Goal: Use online tool/utility: Utilize a website feature to perform a specific function

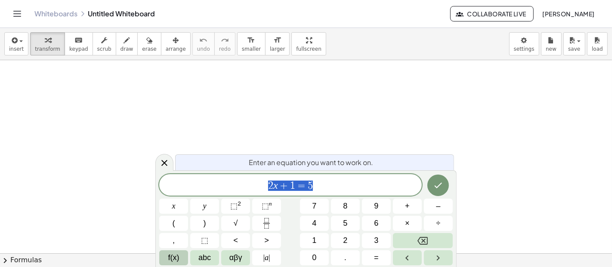
click at [173, 262] on span "f(x)" at bounding box center [173, 258] width 11 height 12
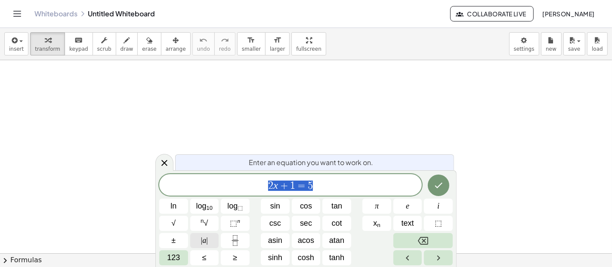
click at [205, 242] on span "| a |" at bounding box center [204, 241] width 7 height 12
drag, startPoint x: 271, startPoint y: 185, endPoint x: 315, endPoint y: 185, distance: 43.5
click at [315, 185] on span "| 2 x + 1 = 5 |" at bounding box center [290, 185] width 53 height 12
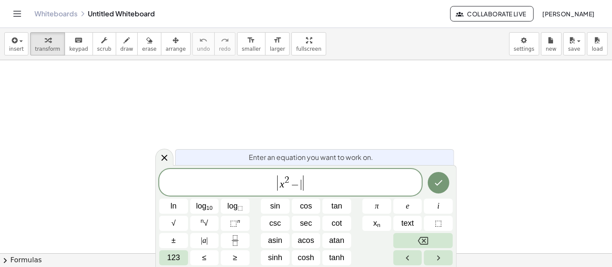
click at [252, 178] on span "| x 2 − ​ |" at bounding box center [290, 183] width 263 height 18
click at [307, 184] on span "−" at bounding box center [303, 185] width 12 height 10
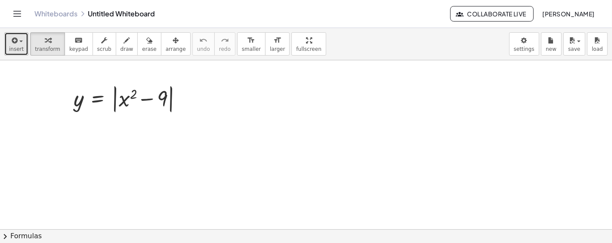
click at [8, 44] on button "insert" at bounding box center [16, 43] width 24 height 23
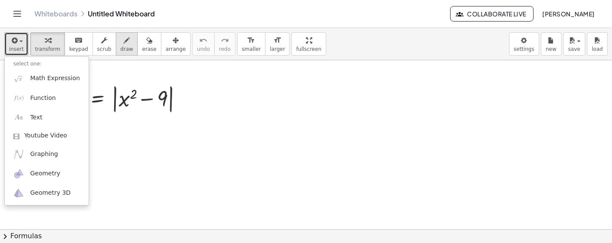
click at [124, 42] on icon "button" at bounding box center [127, 40] width 6 height 10
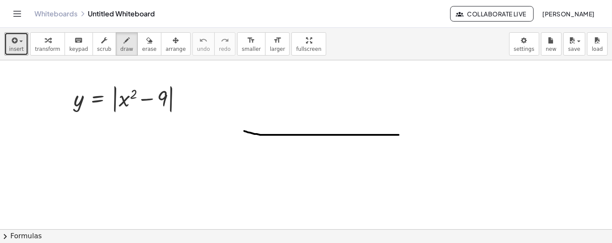
drag, startPoint x: 245, startPoint y: 130, endPoint x: 422, endPoint y: 133, distance: 177.4
drag, startPoint x: 330, startPoint y: 73, endPoint x: 329, endPoint y: 201, distance: 127.9
drag, startPoint x: 430, startPoint y: 136, endPoint x: 426, endPoint y: 137, distance: 4.5
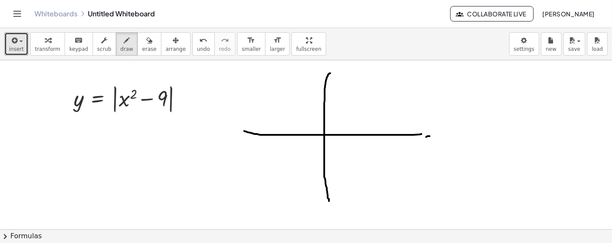
drag, startPoint x: 427, startPoint y: 131, endPoint x: 431, endPoint y: 137, distance: 7.7
drag, startPoint x: 432, startPoint y: 128, endPoint x: 428, endPoint y: 136, distance: 9.1
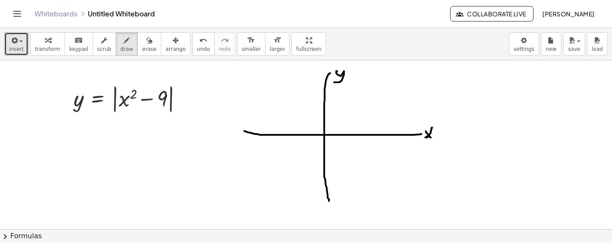
drag, startPoint x: 338, startPoint y: 71, endPoint x: 335, endPoint y: 82, distance: 10.8
drag, startPoint x: 285, startPoint y: 143, endPoint x: 290, endPoint y: 143, distance: 5.2
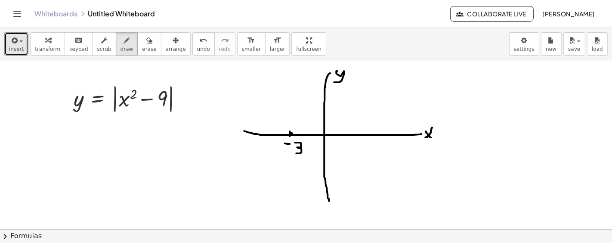
drag, startPoint x: 295, startPoint y: 142, endPoint x: 292, endPoint y: 152, distance: 10.5
drag, startPoint x: 360, startPoint y: 133, endPoint x: 360, endPoint y: 141, distance: 7.7
drag, startPoint x: 353, startPoint y: 145, endPoint x: 352, endPoint y: 151, distance: 6.1
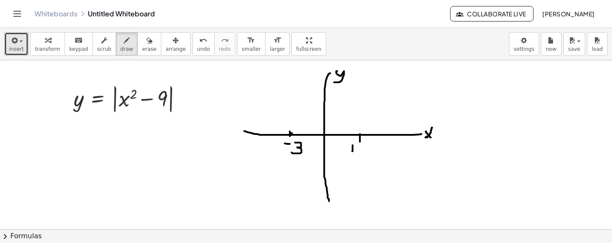
drag, startPoint x: 350, startPoint y: 146, endPoint x: 358, endPoint y: 146, distance: 7.8
drag, startPoint x: 362, startPoint y: 145, endPoint x: 359, endPoint y: 156, distance: 11.2
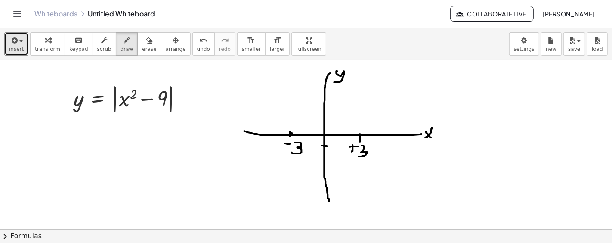
drag, startPoint x: 334, startPoint y: 148, endPoint x: 332, endPoint y: 158, distance: 10.1
drag, startPoint x: 331, startPoint y: 159, endPoint x: 341, endPoint y: 159, distance: 9.9
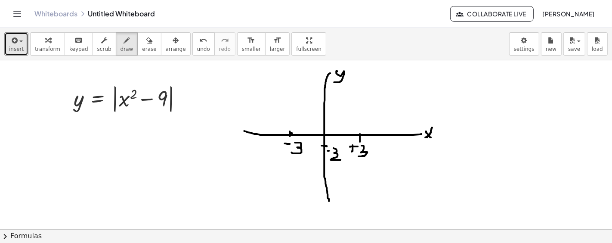
drag, startPoint x: 337, startPoint y: 161, endPoint x: 341, endPoint y: 168, distance: 7.9
drag, startPoint x: 322, startPoint y: 183, endPoint x: 327, endPoint y: 183, distance: 5.2
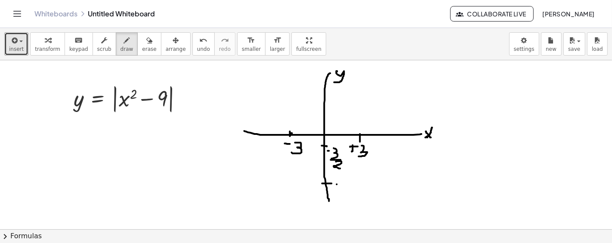
drag, startPoint x: 337, startPoint y: 184, endPoint x: 342, endPoint y: 185, distance: 5.2
drag, startPoint x: 354, startPoint y: 185, endPoint x: 354, endPoint y: 201, distance: 15.9
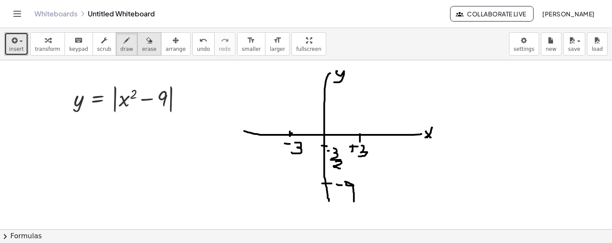
click at [144, 45] on button "erase" at bounding box center [149, 43] width 24 height 23
drag, startPoint x: 337, startPoint y: 163, endPoint x: 332, endPoint y: 159, distance: 5.9
click at [121, 47] on span "draw" at bounding box center [127, 49] width 13 height 6
drag, startPoint x: 325, startPoint y: 138, endPoint x: 329, endPoint y: 189, distance: 51.0
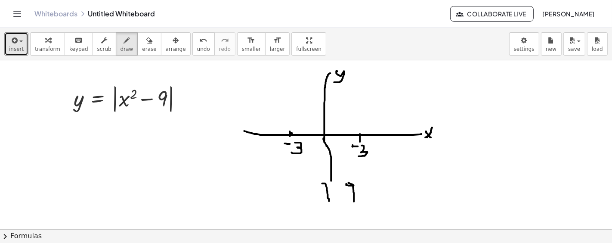
drag, startPoint x: 328, startPoint y: 186, endPoint x: 333, endPoint y: 187, distance: 5.2
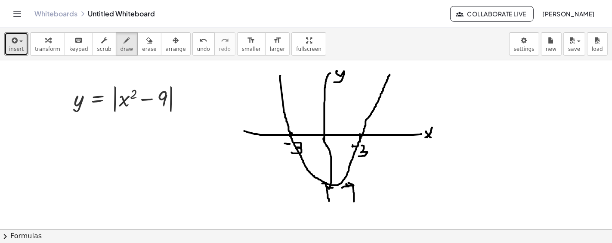
drag, startPoint x: 281, startPoint y: 75, endPoint x: 390, endPoint y: 73, distance: 109.8
drag, startPoint x: 322, startPoint y: 93, endPoint x: 329, endPoint y: 93, distance: 7.7
drag, startPoint x: 335, startPoint y: 94, endPoint x: 352, endPoint y: 97, distance: 17.5
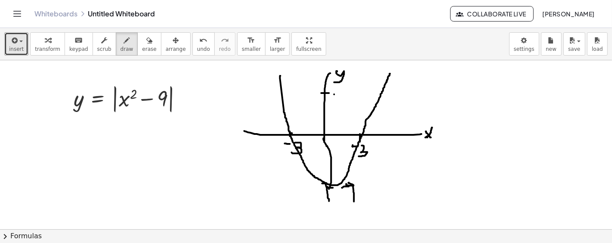
drag, startPoint x: 344, startPoint y: 91, endPoint x: 344, endPoint y: 96, distance: 5.2
drag, startPoint x: 356, startPoint y: 90, endPoint x: 355, endPoint y: 101, distance: 10.8
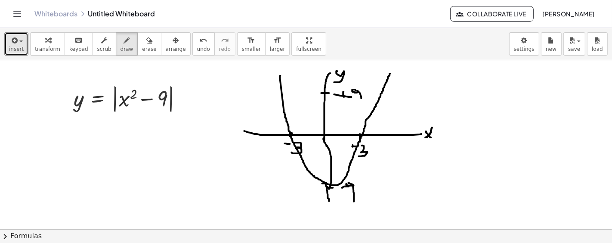
drag, startPoint x: 279, startPoint y: 73, endPoint x: 289, endPoint y: 129, distance: 56.5
drag, startPoint x: 347, startPoint y: 90, endPoint x: 358, endPoint y: 94, distance: 11.8
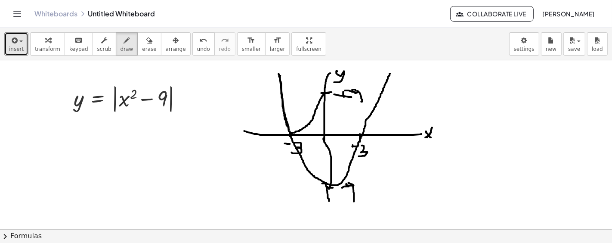
drag, startPoint x: 290, startPoint y: 132, endPoint x: 332, endPoint y: 92, distance: 58.2
drag, startPoint x: 329, startPoint y: 90, endPoint x: 273, endPoint y: 195, distance: 118.3
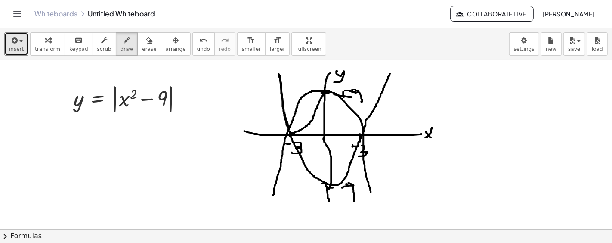
drag, startPoint x: 322, startPoint y: 91, endPoint x: 371, endPoint y: 192, distance: 112.5
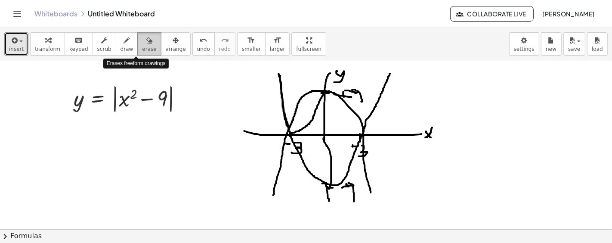
click at [146, 44] on icon "button" at bounding box center [149, 40] width 6 height 10
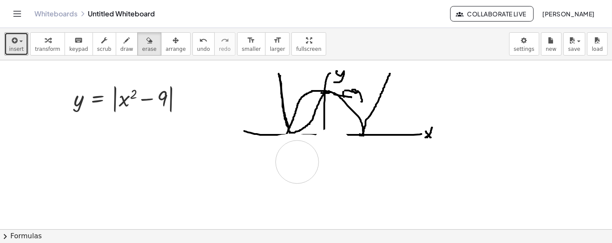
drag, startPoint x: 332, startPoint y: 149, endPoint x: 0, endPoint y: 193, distance: 334.8
click at [121, 41] on div "button" at bounding box center [127, 40] width 13 height 10
click at [146, 39] on icon "button" at bounding box center [149, 40] width 6 height 10
drag, startPoint x: 612, startPoint y: 228, endPoint x: 472, endPoint y: 102, distance: 188.7
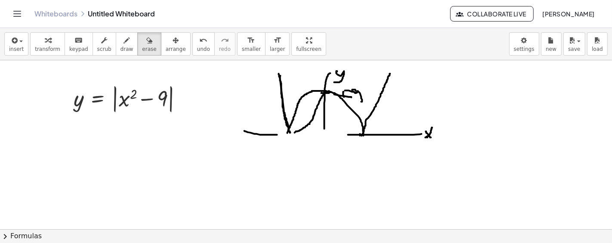
click at [480, 96] on div "insert select one: Math Expression Function Text Youtube Video Graphing Geometr…" at bounding box center [306, 135] width 612 height 215
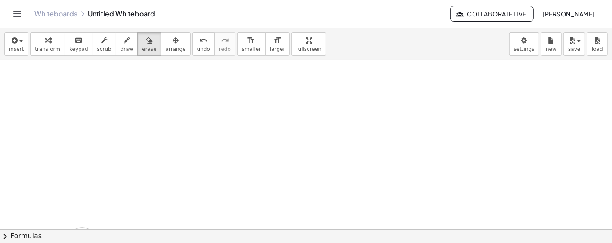
drag, startPoint x: 450, startPoint y: 111, endPoint x: 133, endPoint y: 203, distance: 330.3
drag, startPoint x: 80, startPoint y: 90, endPoint x: 165, endPoint y: 50, distance: 94.4
click at [166, 50] on div "insert select one: Math Expression Function Text Youtube Video Graphing Geometr…" at bounding box center [306, 135] width 612 height 215
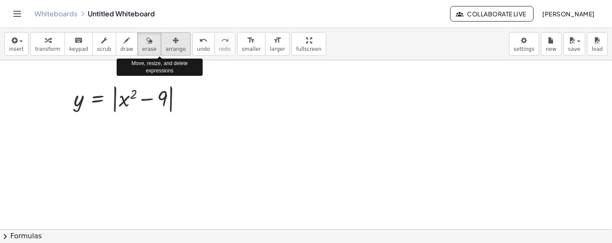
click at [166, 50] on span "arrange" at bounding box center [176, 49] width 20 height 6
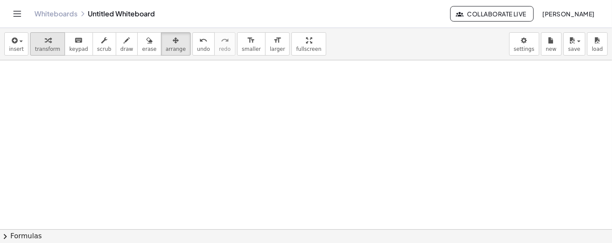
click at [30, 44] on button "transform" at bounding box center [47, 43] width 35 height 23
click at [0, 44] on div "insert select one: Math Expression Function Text Youtube Video Graphing Geometr…" at bounding box center [306, 44] width 612 height 32
click at [10, 39] on icon "button" at bounding box center [14, 40] width 8 height 10
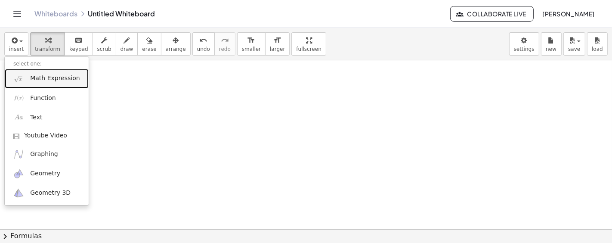
click at [21, 77] on img at bounding box center [18, 78] width 11 height 11
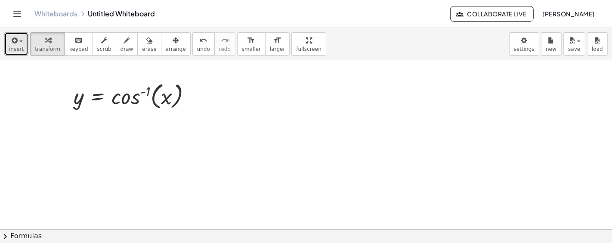
click at [8, 36] on button "insert" at bounding box center [16, 43] width 24 height 23
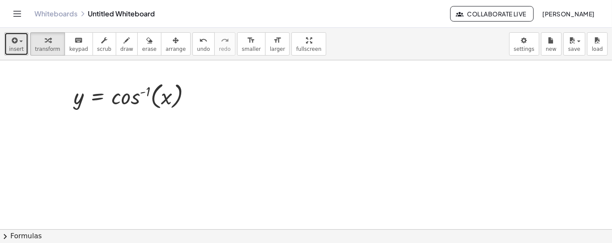
click at [10, 42] on icon "button" at bounding box center [14, 40] width 8 height 10
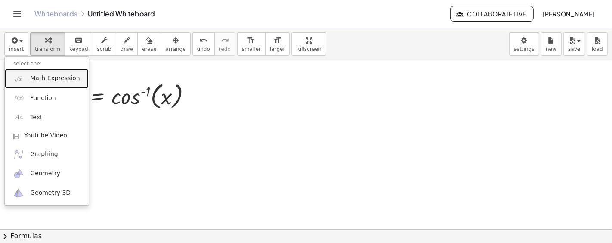
click at [62, 81] on span "Math Expression" at bounding box center [55, 78] width 50 height 9
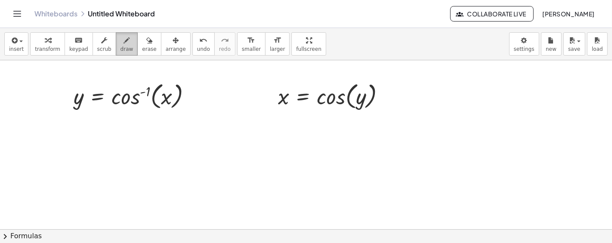
click at [121, 42] on div "button" at bounding box center [127, 40] width 13 height 10
drag, startPoint x: 462, startPoint y: 77, endPoint x: 465, endPoint y: 205, distance: 127.9
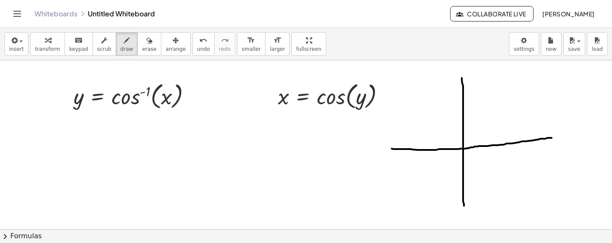
drag, startPoint x: 392, startPoint y: 148, endPoint x: 552, endPoint y: 137, distance: 160.5
click at [166, 49] on span "arrange" at bounding box center [176, 49] width 20 height 6
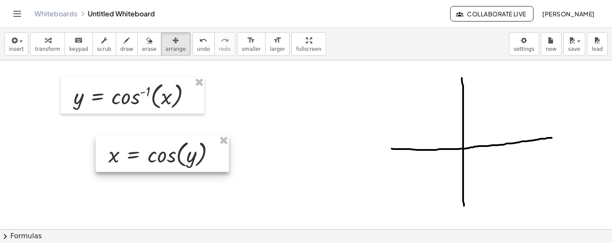
drag, startPoint x: 337, startPoint y: 96, endPoint x: 165, endPoint y: 139, distance: 177.1
click at [167, 143] on div at bounding box center [162, 153] width 133 height 37
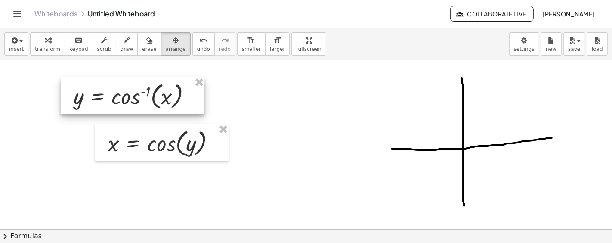
drag, startPoint x: 161, startPoint y: 118, endPoint x: 136, endPoint y: 99, distance: 31.4
drag, startPoint x: 148, startPoint y: 99, endPoint x: 138, endPoint y: 99, distance: 9.9
click at [140, 99] on div at bounding box center [133, 95] width 144 height 37
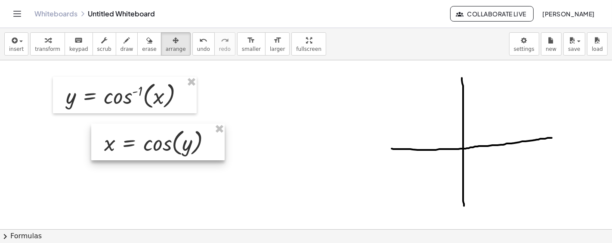
drag, startPoint x: 183, startPoint y: 152, endPoint x: 103, endPoint y: 133, distance: 81.7
click at [103, 133] on div at bounding box center [157, 142] width 133 height 37
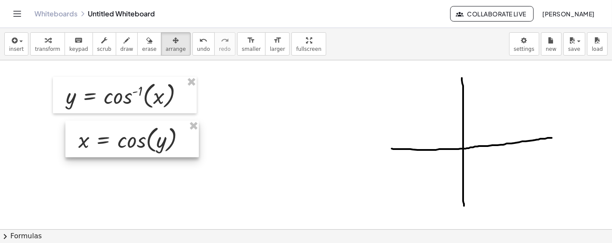
drag, startPoint x: 76, startPoint y: 123, endPoint x: 135, endPoint y: 138, distance: 60.9
click at [135, 138] on div at bounding box center [131, 139] width 133 height 37
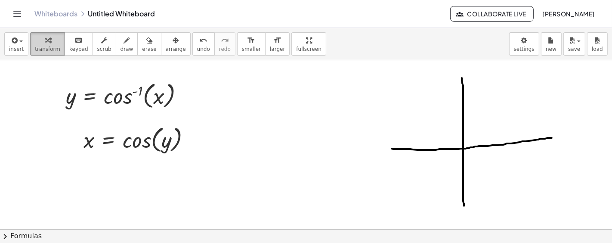
click at [39, 50] on span "transform" at bounding box center [47, 49] width 25 height 6
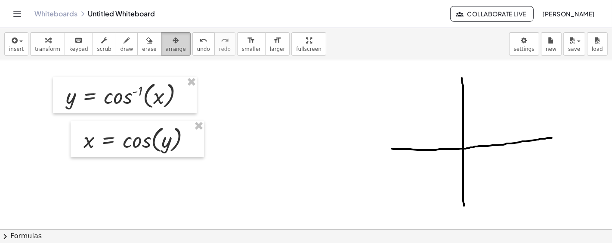
click at [166, 46] on span "arrange" at bounding box center [176, 49] width 20 height 6
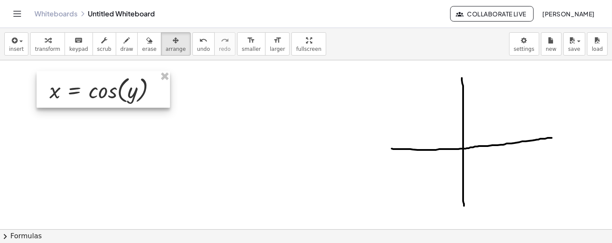
drag, startPoint x: 155, startPoint y: 133, endPoint x: 115, endPoint y: 90, distance: 59.1
click at [115, 90] on div at bounding box center [103, 89] width 133 height 37
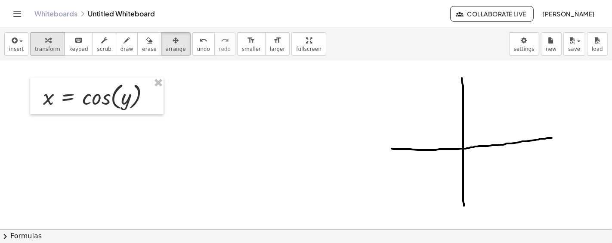
click at [50, 48] on span "transform" at bounding box center [47, 49] width 25 height 6
click at [124, 43] on icon "button" at bounding box center [127, 40] width 6 height 10
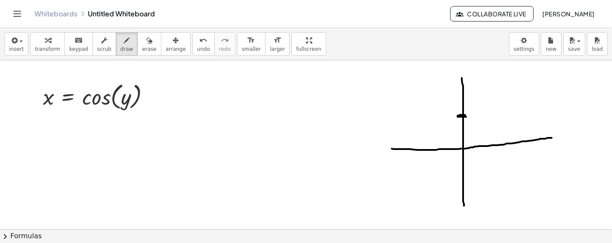
drag, startPoint x: 461, startPoint y: 115, endPoint x: 466, endPoint y: 115, distance: 5.2
drag, startPoint x: 496, startPoint y: 164, endPoint x: 493, endPoint y: 170, distance: 6.7
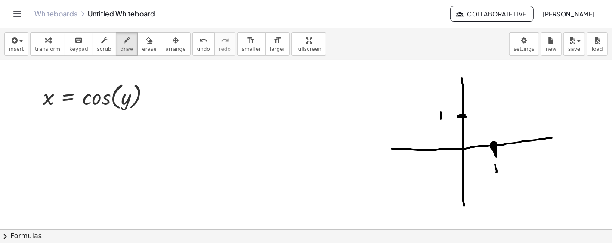
drag, startPoint x: 441, startPoint y: 112, endPoint x: 441, endPoint y: 118, distance: 6.9
drag, startPoint x: 445, startPoint y: 111, endPoint x: 445, endPoint y: 118, distance: 7.3
drag, startPoint x: 437, startPoint y: 108, endPoint x: 451, endPoint y: 108, distance: 14.2
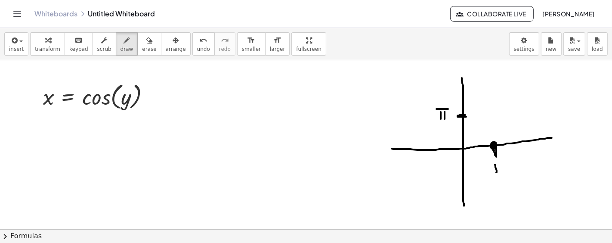
drag, startPoint x: 441, startPoint y: 107, endPoint x: 441, endPoint y: 112, distance: 5.6
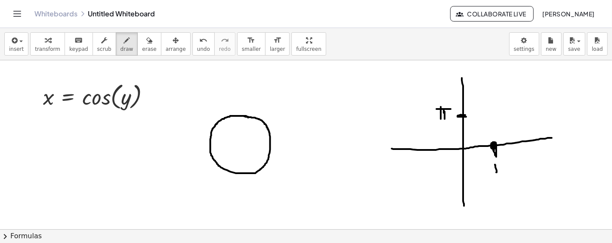
drag, startPoint x: 244, startPoint y: 115, endPoint x: 363, endPoint y: 121, distance: 118.5
drag, startPoint x: 437, startPoint y: 121, endPoint x: 450, endPoint y: 120, distance: 13.4
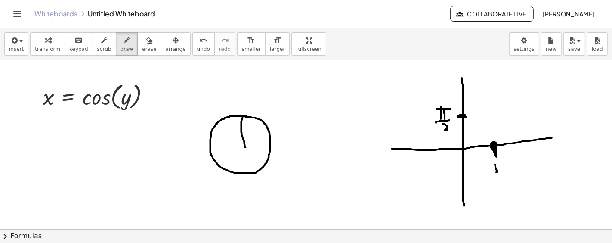
drag, startPoint x: 443, startPoint y: 123, endPoint x: 451, endPoint y: 130, distance: 10.4
drag, startPoint x: 462, startPoint y: 117, endPoint x: 493, endPoint y: 144, distance: 41.2
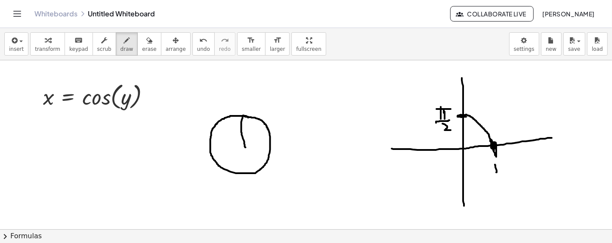
drag, startPoint x: 466, startPoint y: 115, endPoint x: 433, endPoint y: 75, distance: 52.3
click at [166, 43] on div "button" at bounding box center [176, 40] width 20 height 10
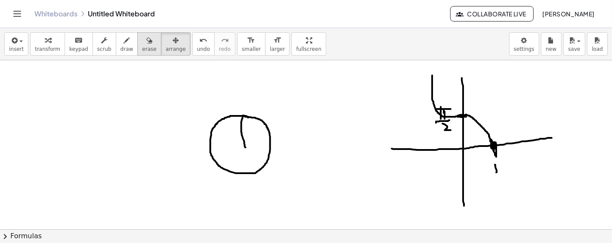
click at [142, 43] on div "button" at bounding box center [149, 40] width 14 height 10
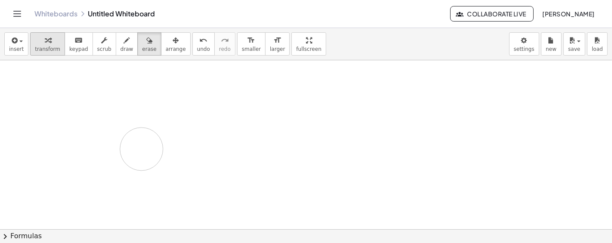
drag, startPoint x: 209, startPoint y: 125, endPoint x: 45, endPoint y: 46, distance: 182.0
click at [26, 43] on div "insert select one: Math Expression Function Text Youtube Video Graphing Geometr…" at bounding box center [306, 44] width 612 height 32
click at [39, 45] on button "transform" at bounding box center [47, 43] width 35 height 23
click at [10, 45] on icon "button" at bounding box center [14, 40] width 8 height 10
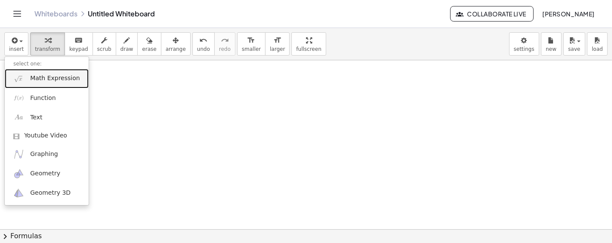
click at [34, 77] on span "Math Expression" at bounding box center [55, 78] width 50 height 9
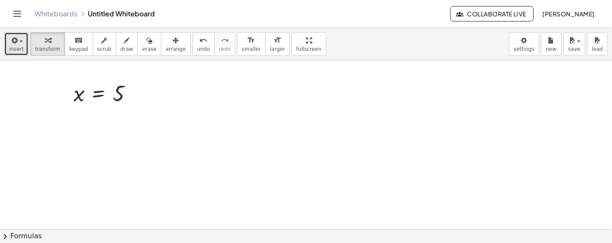
click at [10, 44] on icon "button" at bounding box center [14, 40] width 8 height 10
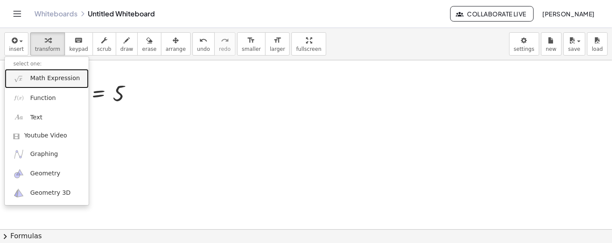
click at [40, 81] on span "Math Expression" at bounding box center [55, 78] width 50 height 9
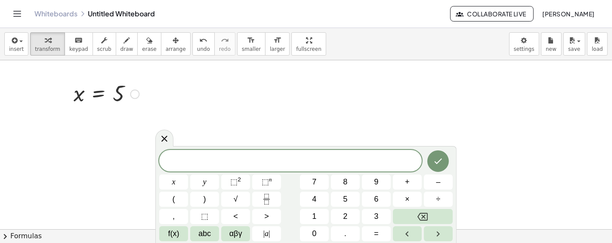
click at [134, 92] on div at bounding box center [134, 93] width 9 height 9
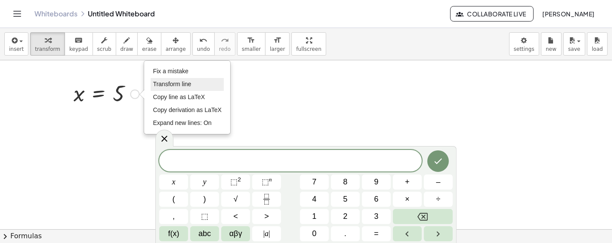
click at [180, 84] on span "Transform line" at bounding box center [172, 84] width 38 height 7
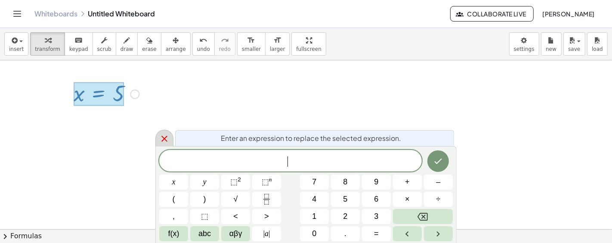
click at [158, 139] on div at bounding box center [164, 138] width 18 height 17
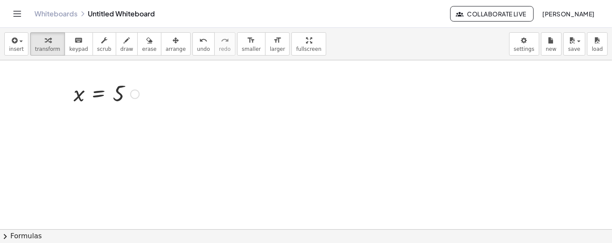
click at [139, 96] on div at bounding box center [106, 93] width 74 height 28
click at [138, 95] on div "Fix a mistake Transform line Copy line as LaTeX Copy derivation as LaTeX Expand…" at bounding box center [134, 93] width 9 height 9
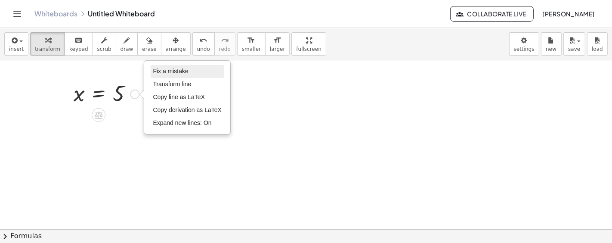
click at [185, 72] on span "Fix a mistake" at bounding box center [170, 71] width 35 height 7
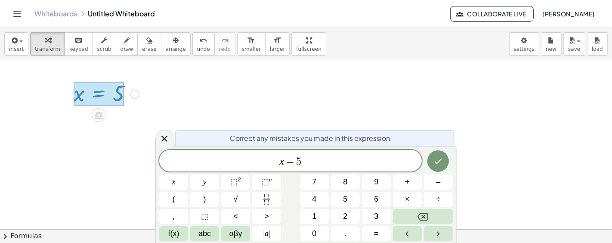
click at [282, 165] on var "x" at bounding box center [281, 160] width 5 height 11
drag, startPoint x: 285, startPoint y: 164, endPoint x: 366, endPoint y: 167, distance: 81.0
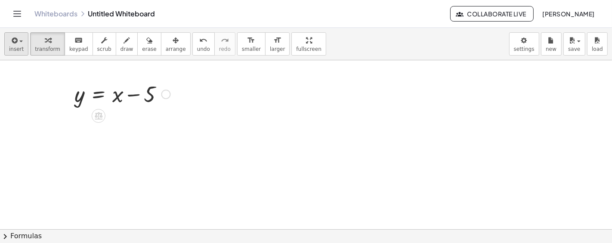
click at [13, 32] on div "insert select one: Math Expression Function Text Youtube Video Graphing Geometr…" at bounding box center [306, 44] width 612 height 32
click at [12, 40] on icon "button" at bounding box center [14, 40] width 8 height 10
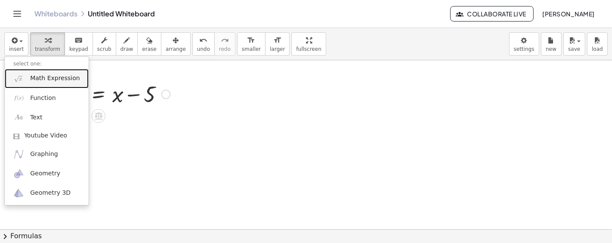
click at [42, 77] on span "Math Expression" at bounding box center [55, 78] width 50 height 9
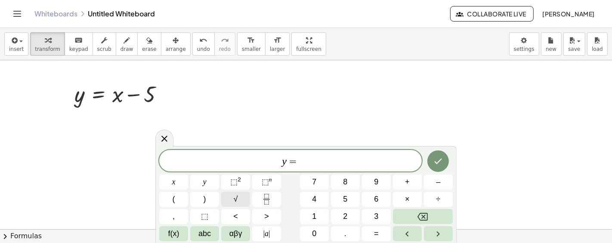
click at [241, 195] on button "√" at bounding box center [235, 199] width 29 height 15
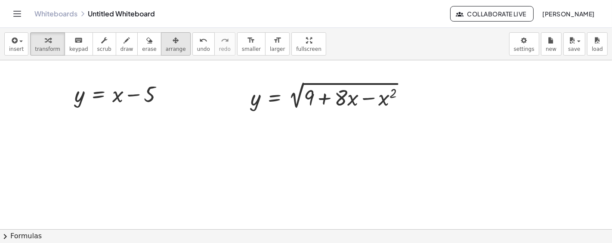
click at [173, 42] on icon "button" at bounding box center [176, 40] width 6 height 10
drag, startPoint x: 331, startPoint y: 120, endPoint x: 323, endPoint y: 122, distance: 7.5
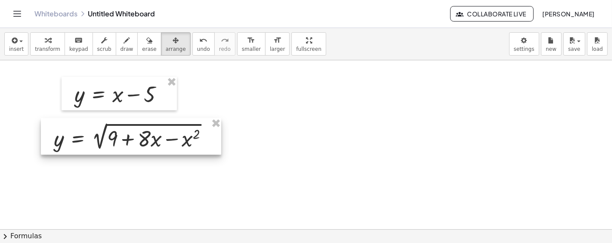
drag, startPoint x: 322, startPoint y: 99, endPoint x: 125, endPoint y: 140, distance: 201.0
click at [125, 140] on div at bounding box center [131, 136] width 180 height 37
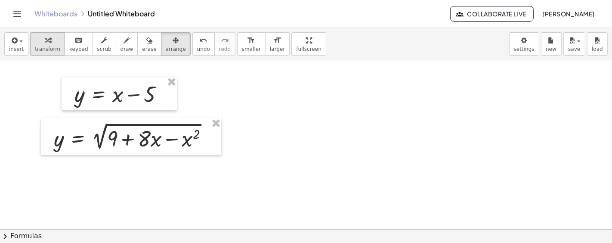
click at [47, 49] on span "transform" at bounding box center [47, 49] width 25 height 6
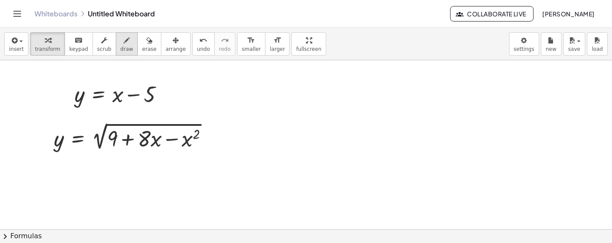
click at [121, 46] on span "draw" at bounding box center [127, 49] width 13 height 6
drag, startPoint x: 364, startPoint y: 77, endPoint x: 370, endPoint y: 208, distance: 131.5
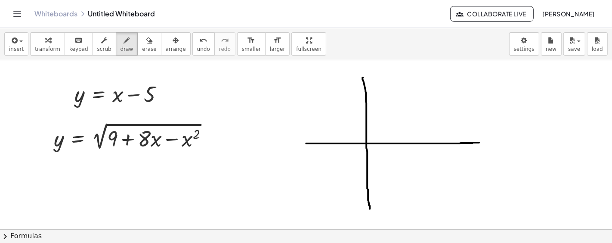
drag, startPoint x: 307, startPoint y: 143, endPoint x: 480, endPoint y: 142, distance: 173.1
drag, startPoint x: 440, startPoint y: 152, endPoint x: 430, endPoint y: 164, distance: 16.3
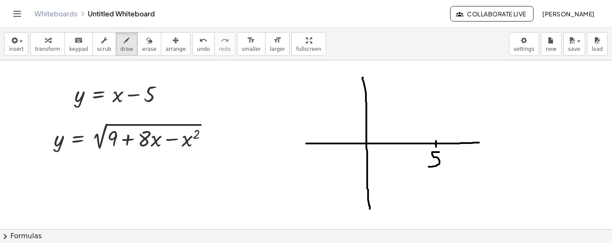
drag, startPoint x: 437, startPoint y: 143, endPoint x: 506, endPoint y: 98, distance: 82.8
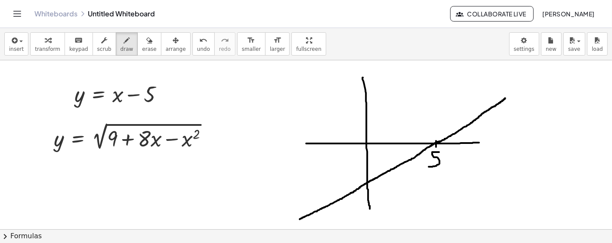
drag, startPoint x: 441, startPoint y: 141, endPoint x: 300, endPoint y: 219, distance: 161.3
drag, startPoint x: 381, startPoint y: 183, endPoint x: 375, endPoint y: 189, distance: 7.9
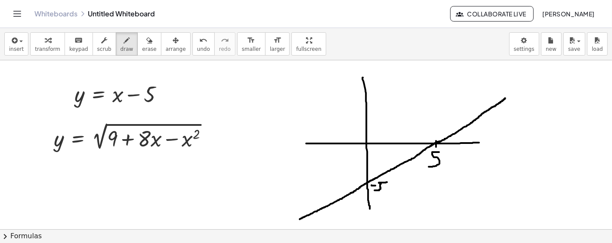
drag, startPoint x: 381, startPoint y: 182, endPoint x: 387, endPoint y: 182, distance: 6.5
click at [42, 47] on span "transform" at bounding box center [47, 49] width 25 height 6
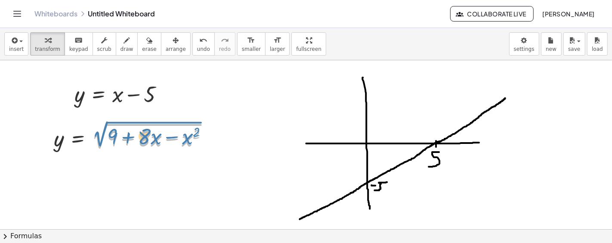
drag, startPoint x: 86, startPoint y: 139, endPoint x: 99, endPoint y: 141, distance: 12.6
click at [102, 141] on div at bounding box center [135, 136] width 170 height 32
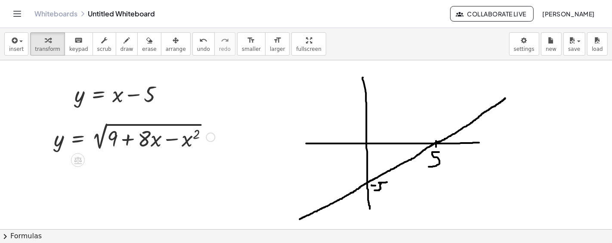
click at [213, 133] on div at bounding box center [210, 136] width 9 height 9
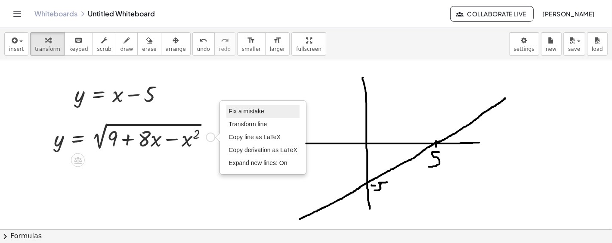
click at [229, 109] on span "Fix a mistake" at bounding box center [246, 111] width 35 height 7
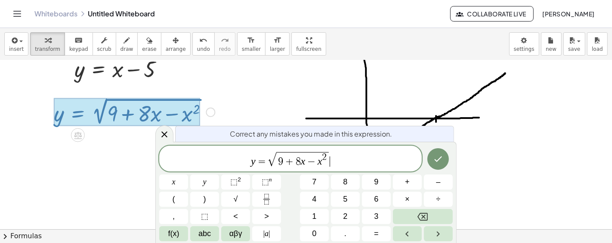
scroll to position [29, 0]
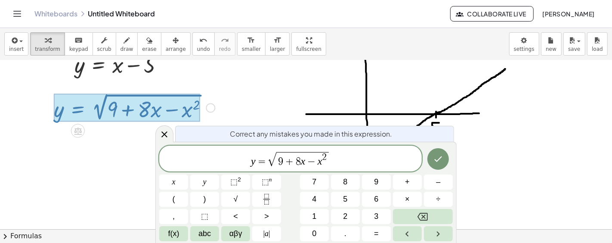
click at [255, 153] on span "y = √ 9 + 8 x − x 2 ​" at bounding box center [290, 159] width 263 height 17
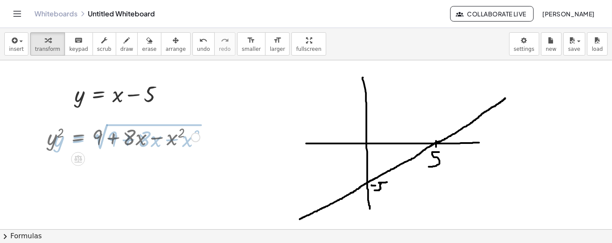
scroll to position [0, 0]
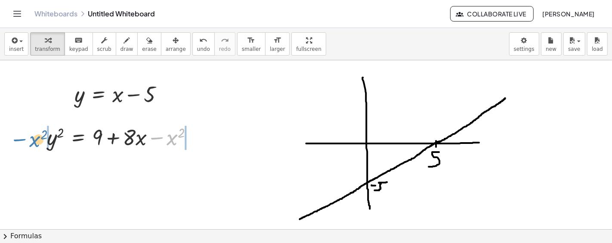
drag, startPoint x: 172, startPoint y: 141, endPoint x: 34, endPoint y: 143, distance: 137.3
click at [34, 143] on div "− x 2 y 2 = + 9 + · 8 · x − x 2 Fix a mistake Transform line Copy line as LaTeX…" at bounding box center [120, 137] width 173 height 34
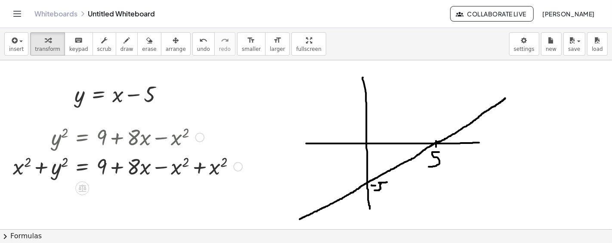
drag, startPoint x: 139, startPoint y: 143, endPoint x: 129, endPoint y: 169, distance: 27.5
click at [82, 137] on div "y 2 = + 9 + · 8 · x − x 2 y 2 = + 9 + · 8 · x + x 2 + − x 2 + x 2 Fix a mistake…" at bounding box center [82, 137] width 0 height 0
click at [135, 167] on div at bounding box center [128, 165] width 238 height 29
drag, startPoint x: 98, startPoint y: 171, endPoint x: 55, endPoint y: 166, distance: 43.8
click at [55, 166] on div at bounding box center [128, 165] width 238 height 29
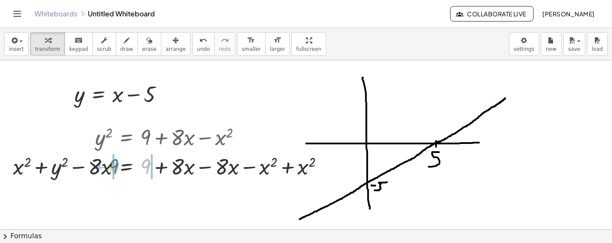
drag, startPoint x: 147, startPoint y: 168, endPoint x: 115, endPoint y: 168, distance: 31.9
click at [115, 168] on div at bounding box center [172, 165] width 326 height 29
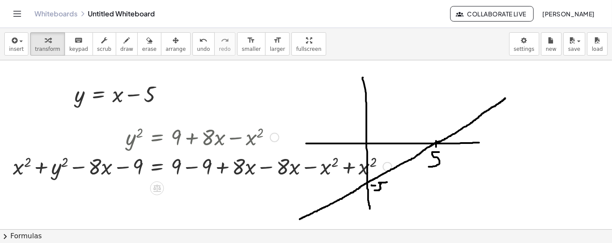
click at [196, 170] on div at bounding box center [202, 165] width 387 height 29
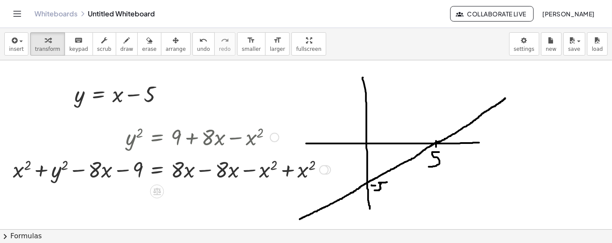
click at [194, 170] on div at bounding box center [202, 165] width 387 height 29
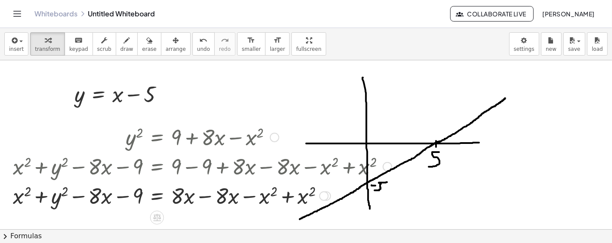
click at [202, 197] on div at bounding box center [202, 194] width 387 height 29
click at [157, 196] on div "y 2 = + x 2 + − x 2 + x 2 − · 8 · x + · 8 · x − · 8 · x − 9 + 0 Fix a mistake T…" at bounding box center [157, 196] width 0 height 0
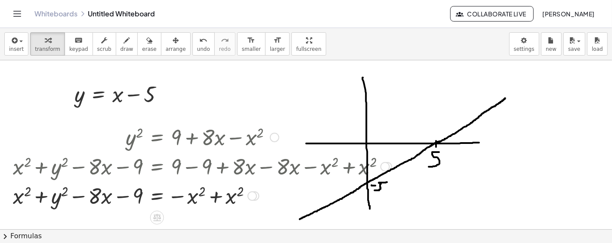
click at [210, 197] on div at bounding box center [202, 194] width 387 height 29
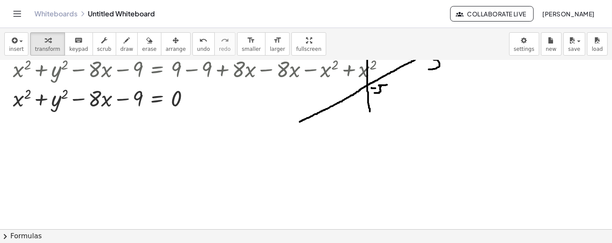
scroll to position [96, 0]
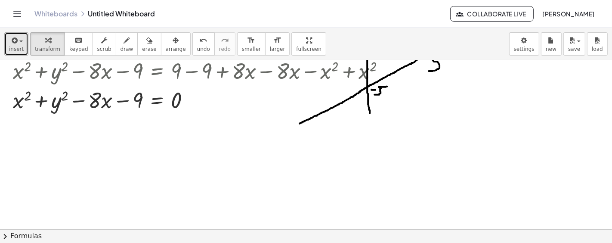
click at [16, 44] on icon "button" at bounding box center [14, 40] width 8 height 10
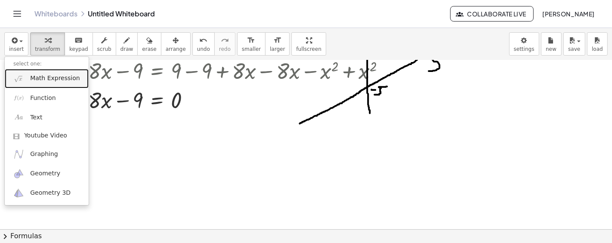
click at [62, 78] on span "Math Expression" at bounding box center [55, 78] width 50 height 9
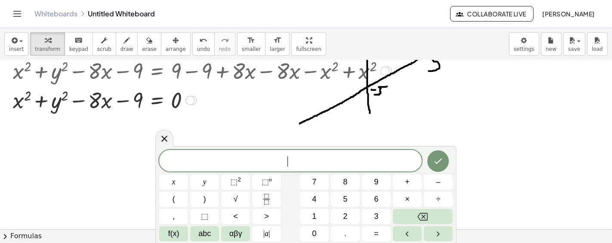
click at [62, 78] on div at bounding box center [202, 70] width 387 height 29
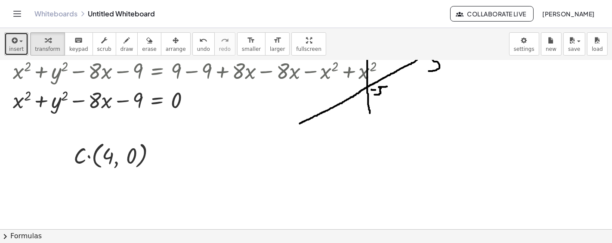
click at [10, 41] on icon "button" at bounding box center [14, 40] width 8 height 10
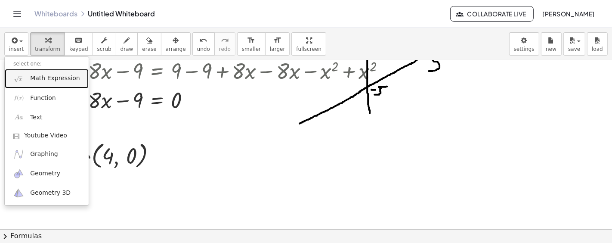
click at [33, 78] on span "Math Expression" at bounding box center [55, 78] width 50 height 9
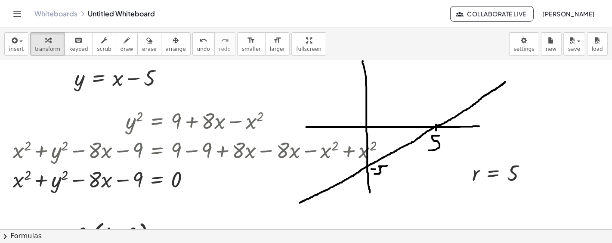
scroll to position [16, 0]
click at [121, 47] on span "draw" at bounding box center [127, 49] width 13 height 6
drag, startPoint x: 342, startPoint y: 136, endPoint x: 351, endPoint y: 136, distance: 8.7
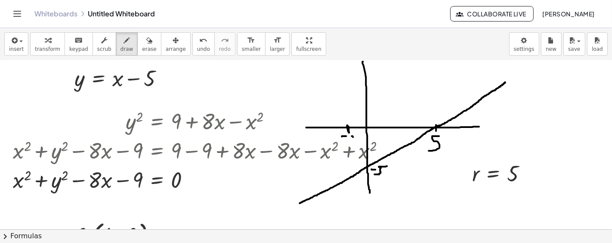
drag, startPoint x: 504, startPoint y: 125, endPoint x: 506, endPoint y: 131, distance: 6.7
drag, startPoint x: 502, startPoint y: 142, endPoint x: 465, endPoint y: 126, distance: 40.1
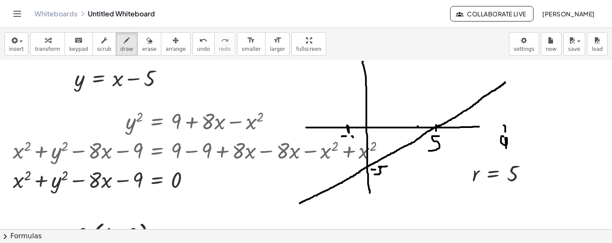
drag, startPoint x: 415, startPoint y: 117, endPoint x: 419, endPoint y: 121, distance: 6.1
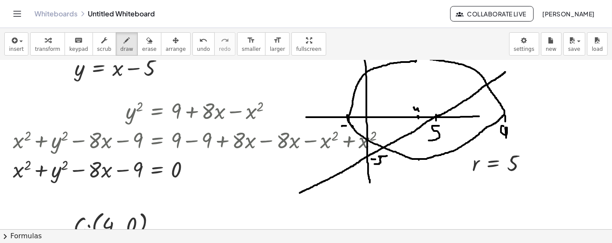
scroll to position [32, 0]
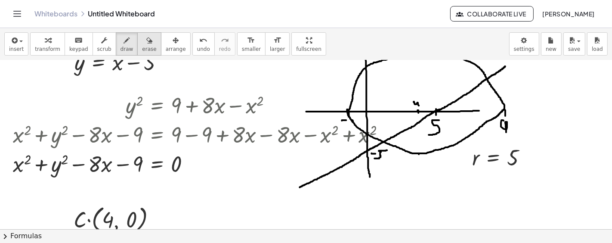
click at [144, 44] on button "erase" at bounding box center [149, 43] width 24 height 23
drag, startPoint x: 511, startPoint y: 93, endPoint x: 507, endPoint y: 96, distance: 5.4
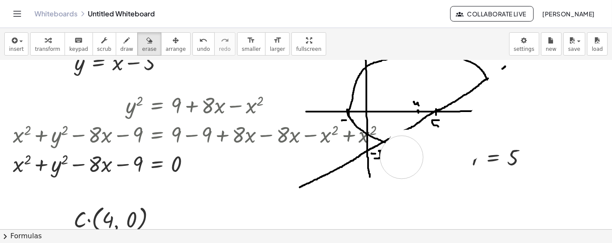
drag, startPoint x: 503, startPoint y: 106, endPoint x: 402, endPoint y: 157, distance: 113.2
click at [173, 40] on icon "button" at bounding box center [176, 40] width 6 height 10
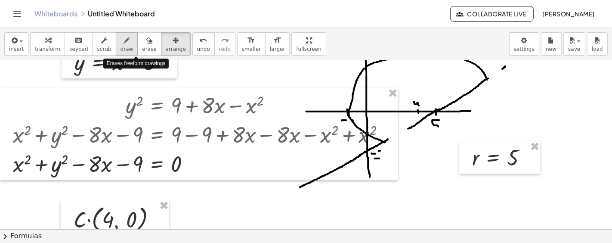
click at [123, 43] on button "draw" at bounding box center [127, 43] width 22 height 23
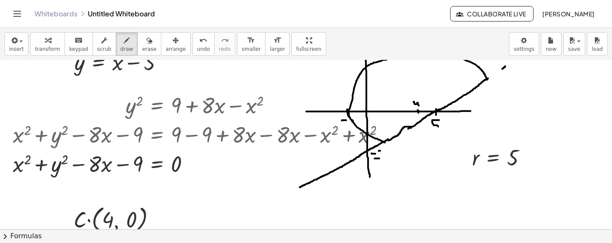
drag, startPoint x: 411, startPoint y: 126, endPoint x: 387, endPoint y: 141, distance: 27.8
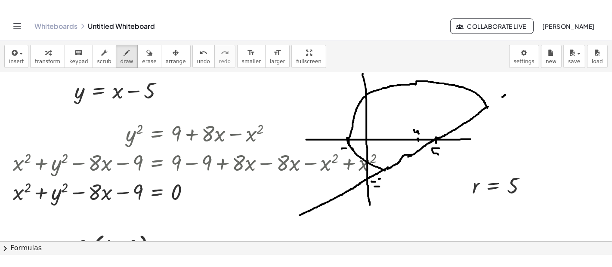
scroll to position [0, 0]
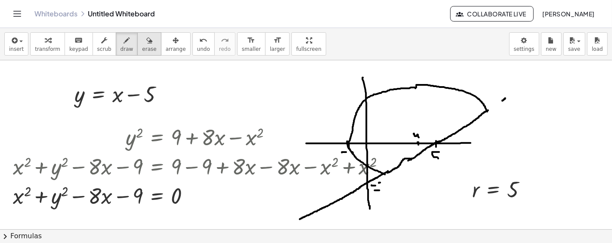
click at [142, 43] on div "button" at bounding box center [149, 40] width 14 height 10
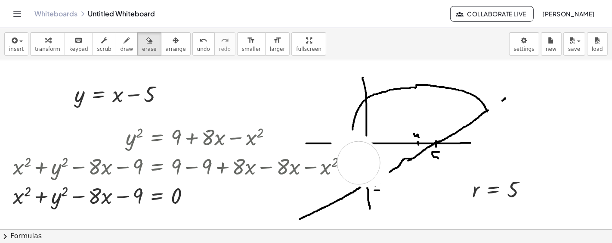
drag, startPoint x: 369, startPoint y: 165, endPoint x: 358, endPoint y: 162, distance: 10.9
click at [124, 45] on icon "button" at bounding box center [127, 40] width 6 height 10
drag, startPoint x: 375, startPoint y: 143, endPoint x: 333, endPoint y: 142, distance: 41.8
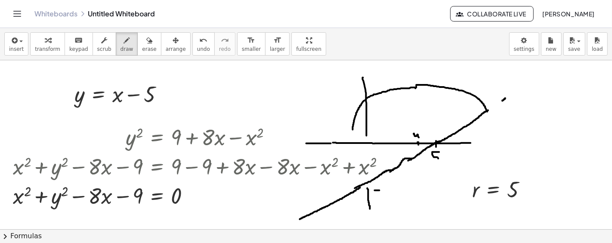
drag, startPoint x: 394, startPoint y: 170, endPoint x: 355, endPoint y: 188, distance: 42.4
drag, startPoint x: 351, startPoint y: 129, endPoint x: 351, endPoint y: 139, distance: 10.3
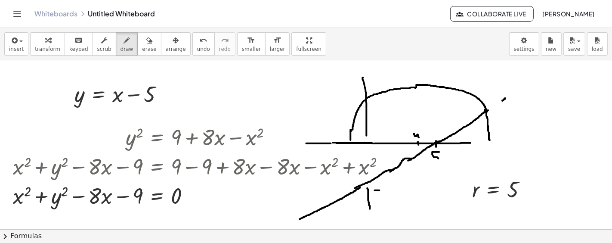
drag, startPoint x: 485, startPoint y: 109, endPoint x: 490, endPoint y: 139, distance: 30.6
drag, startPoint x: 491, startPoint y: 142, endPoint x: 494, endPoint y: 155, distance: 13.6
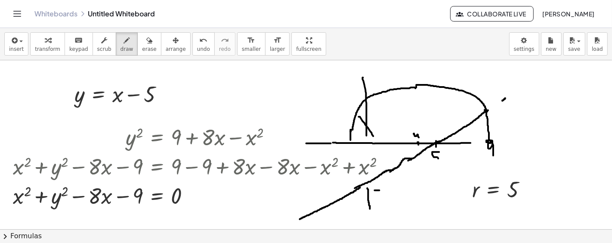
drag, startPoint x: 359, startPoint y: 116, endPoint x: 376, endPoint y: 139, distance: 28.9
drag, startPoint x: 374, startPoint y: 112, endPoint x: 390, endPoint y: 138, distance: 31.2
drag, startPoint x: 384, startPoint y: 100, endPoint x: 400, endPoint y: 133, distance: 36.8
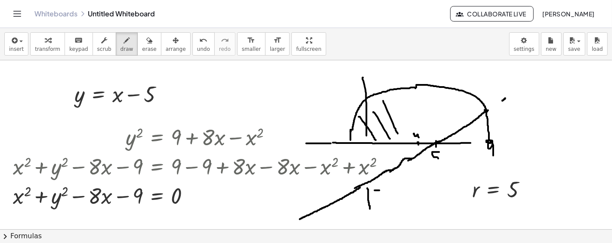
drag, startPoint x: 392, startPoint y: 98, endPoint x: 411, endPoint y: 134, distance: 40.6
drag, startPoint x: 408, startPoint y: 96, endPoint x: 425, endPoint y: 133, distance: 41.0
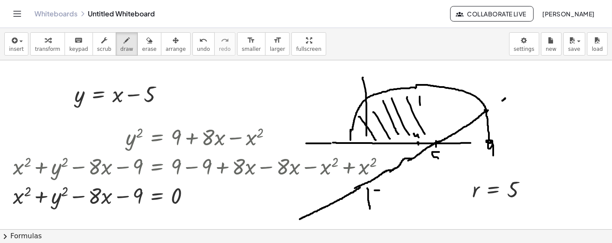
drag, startPoint x: 420, startPoint y: 96, endPoint x: 431, endPoint y: 129, distance: 34.6
drag, startPoint x: 430, startPoint y: 94, endPoint x: 444, endPoint y: 127, distance: 36.5
drag, startPoint x: 440, startPoint y: 102, endPoint x: 453, endPoint y: 118, distance: 20.9
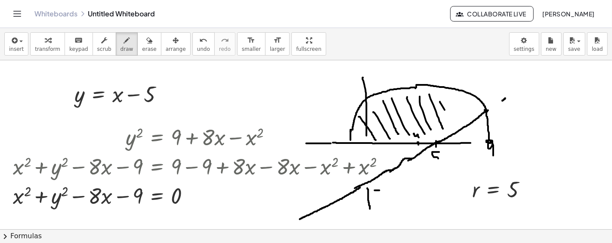
drag, startPoint x: 454, startPoint y: 102, endPoint x: 460, endPoint y: 114, distance: 12.7
drag, startPoint x: 463, startPoint y: 99, endPoint x: 467, endPoint y: 105, distance: 6.6
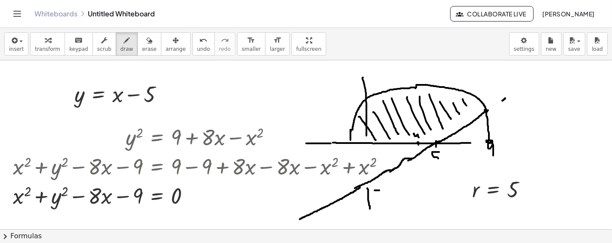
drag, startPoint x: 469, startPoint y: 98, endPoint x: 477, endPoint y: 108, distance: 12.9
drag, startPoint x: 354, startPoint y: 140, endPoint x: 430, endPoint y: 143, distance: 75.8
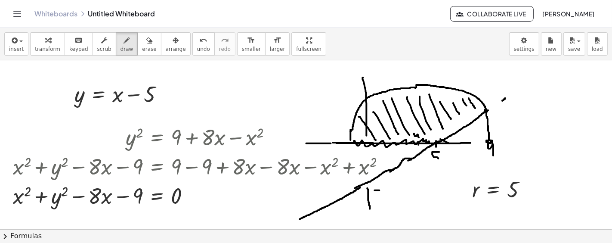
drag, startPoint x: 446, startPoint y: 143, endPoint x: 486, endPoint y: 139, distance: 39.8
